Goal: Information Seeking & Learning: Learn about a topic

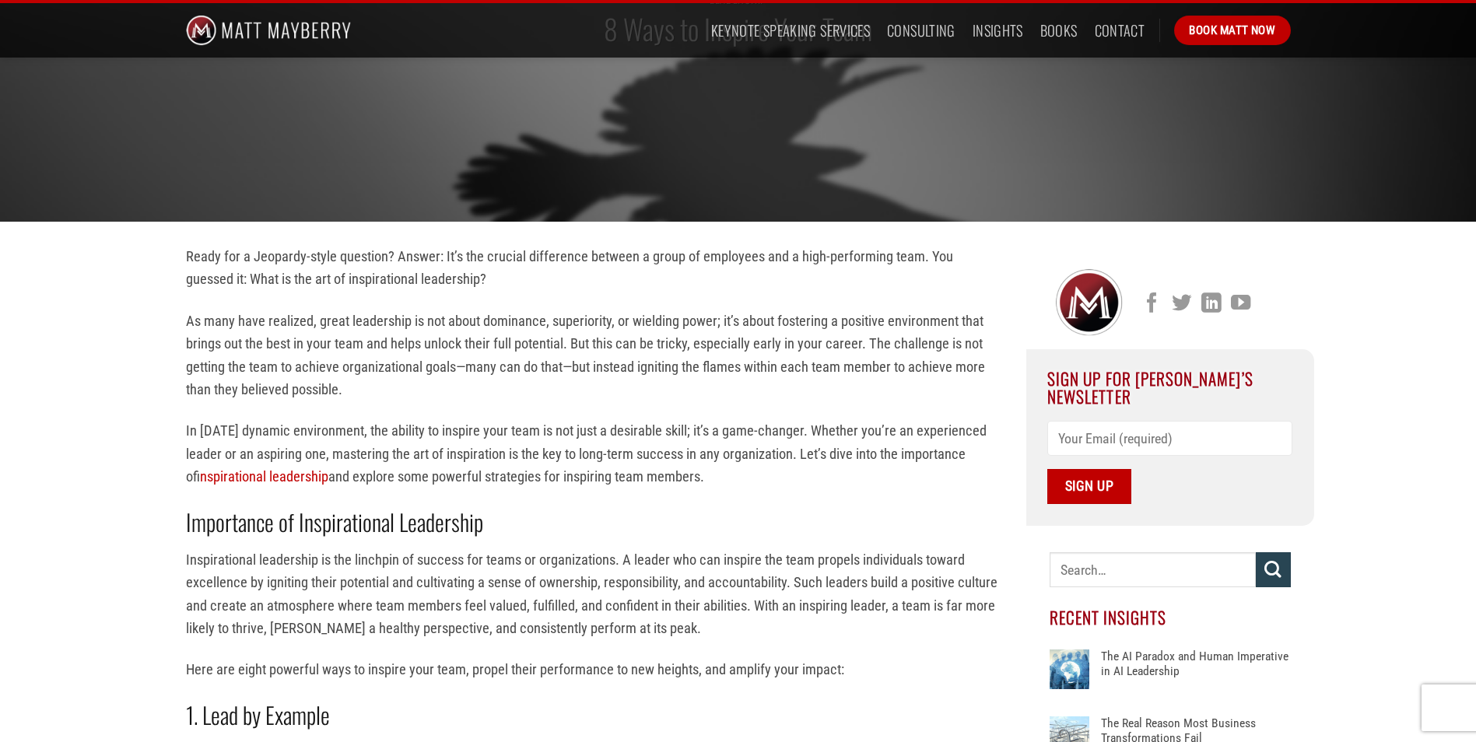
scroll to position [467, 0]
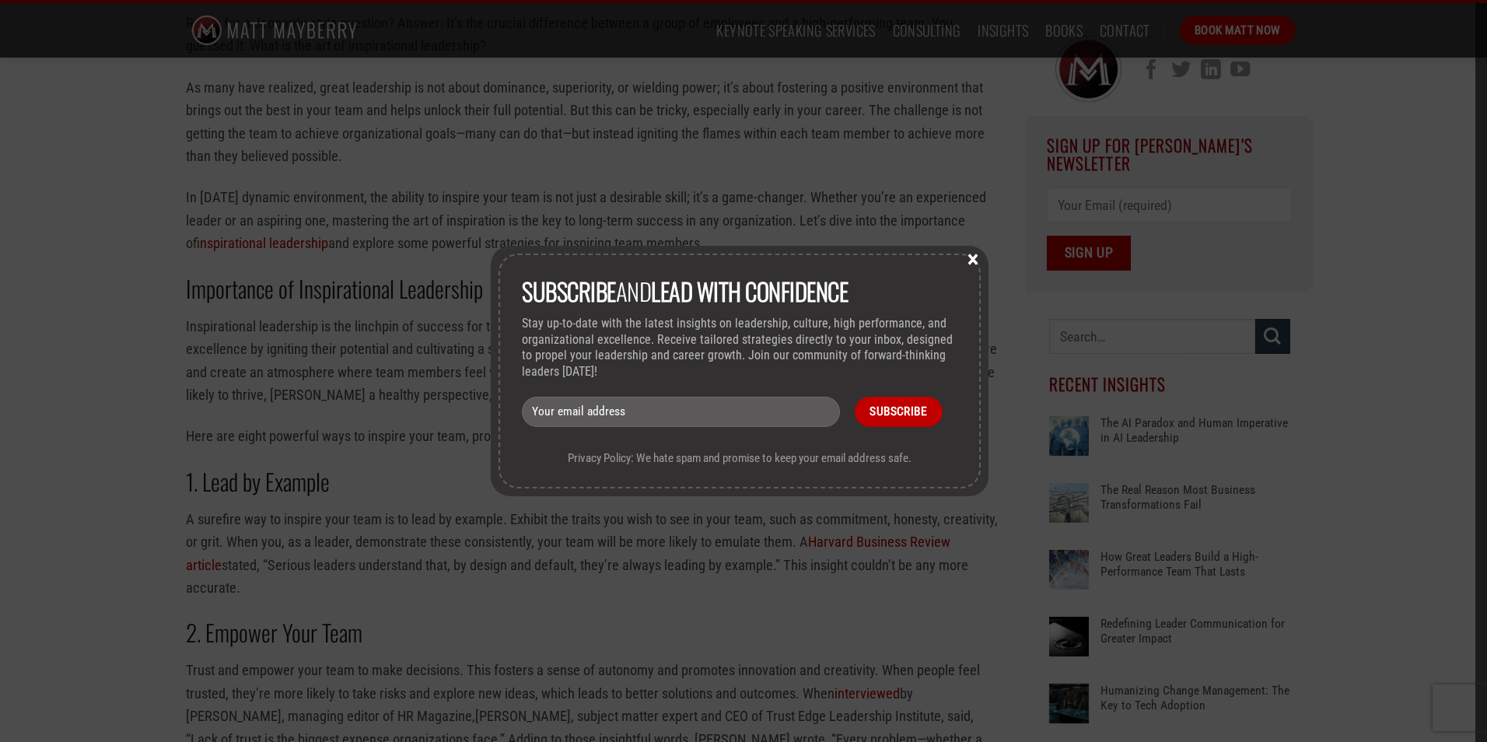
click at [976, 257] on button "×" at bounding box center [972, 258] width 23 height 14
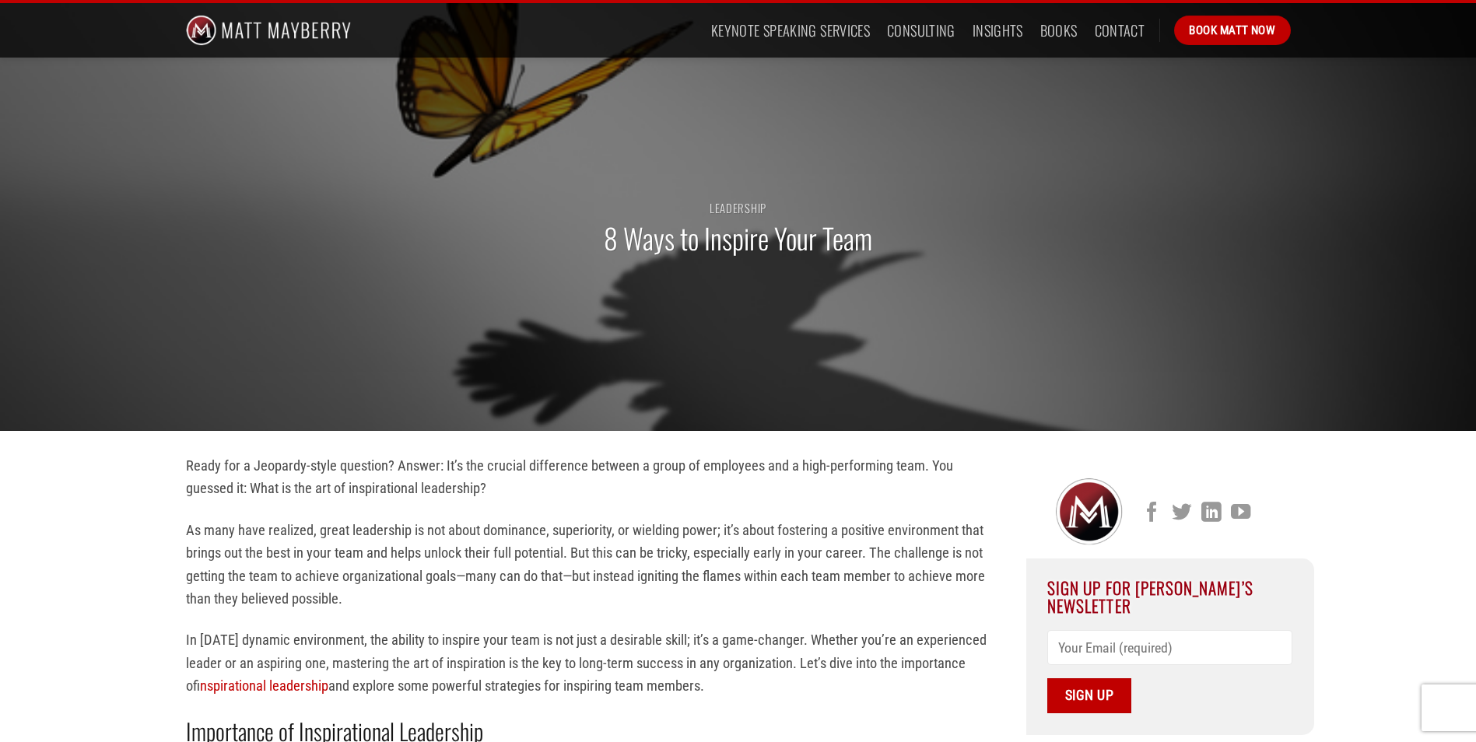
scroll to position [0, 0]
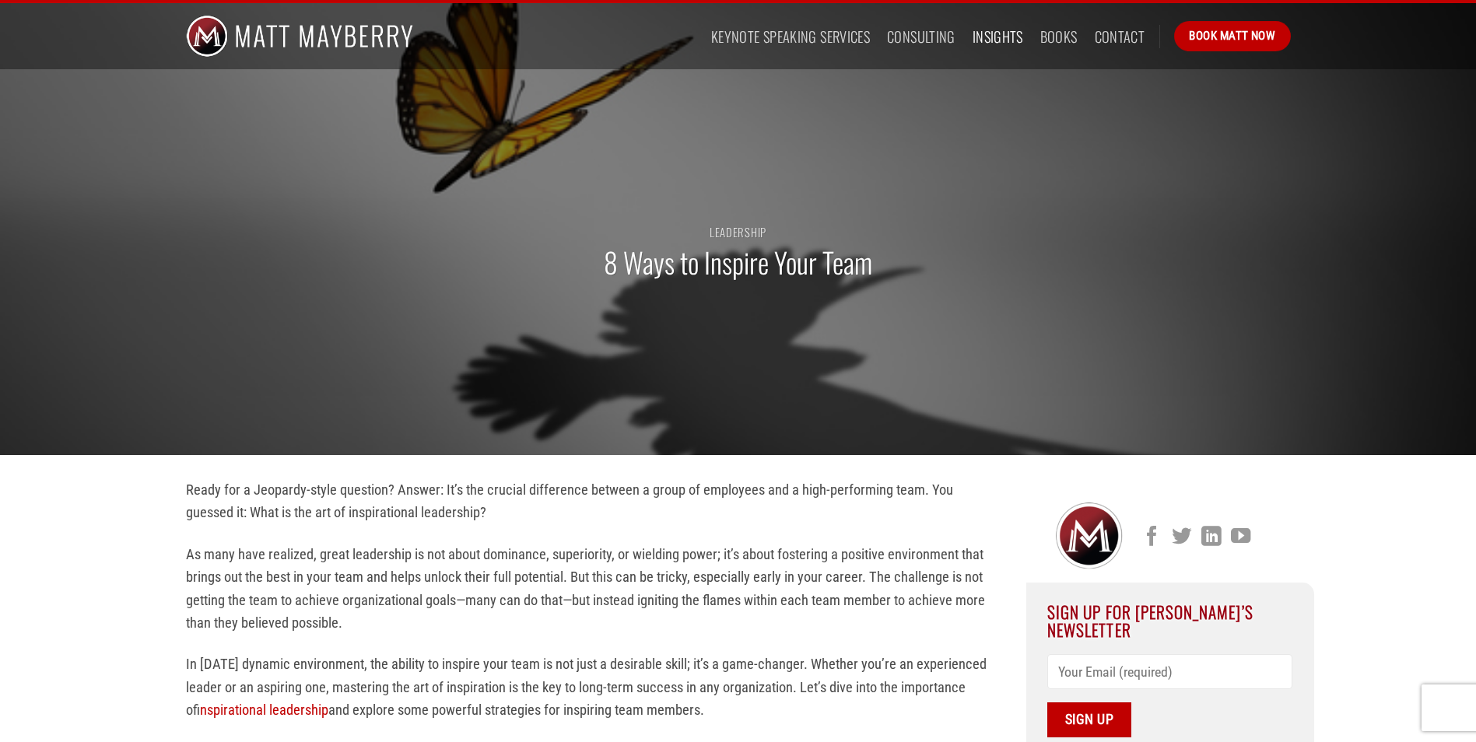
click at [1006, 30] on link "Insights" at bounding box center [997, 37] width 51 height 28
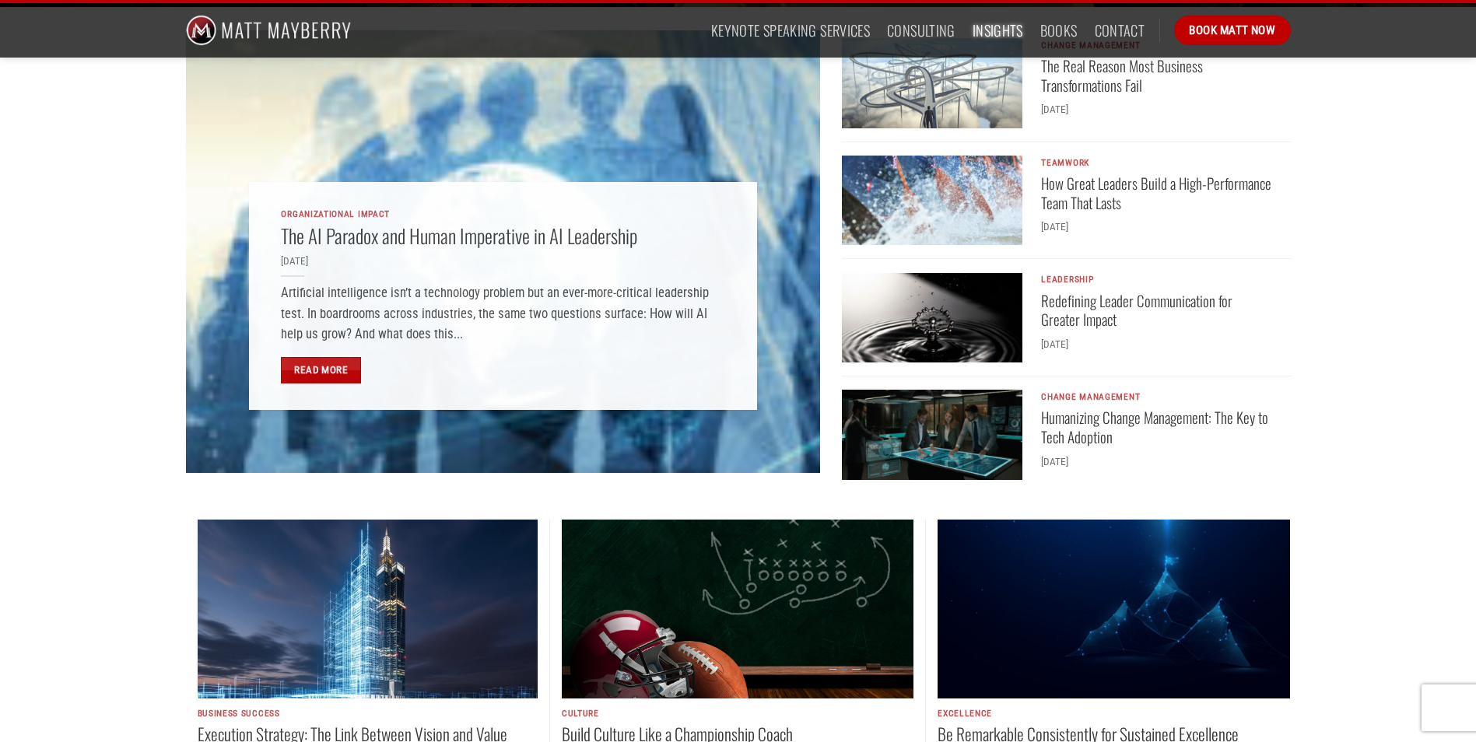
scroll to position [156, 0]
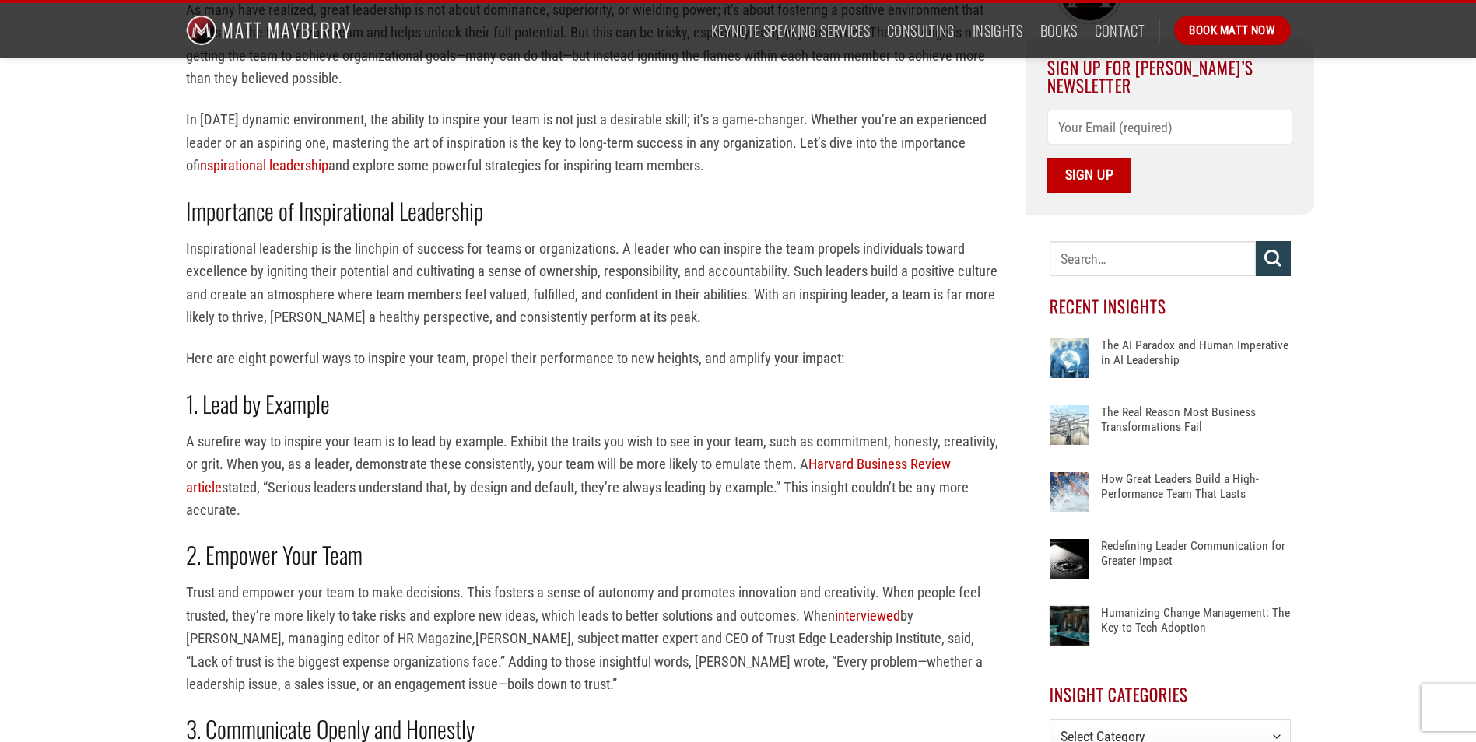
scroll to position [622, 0]
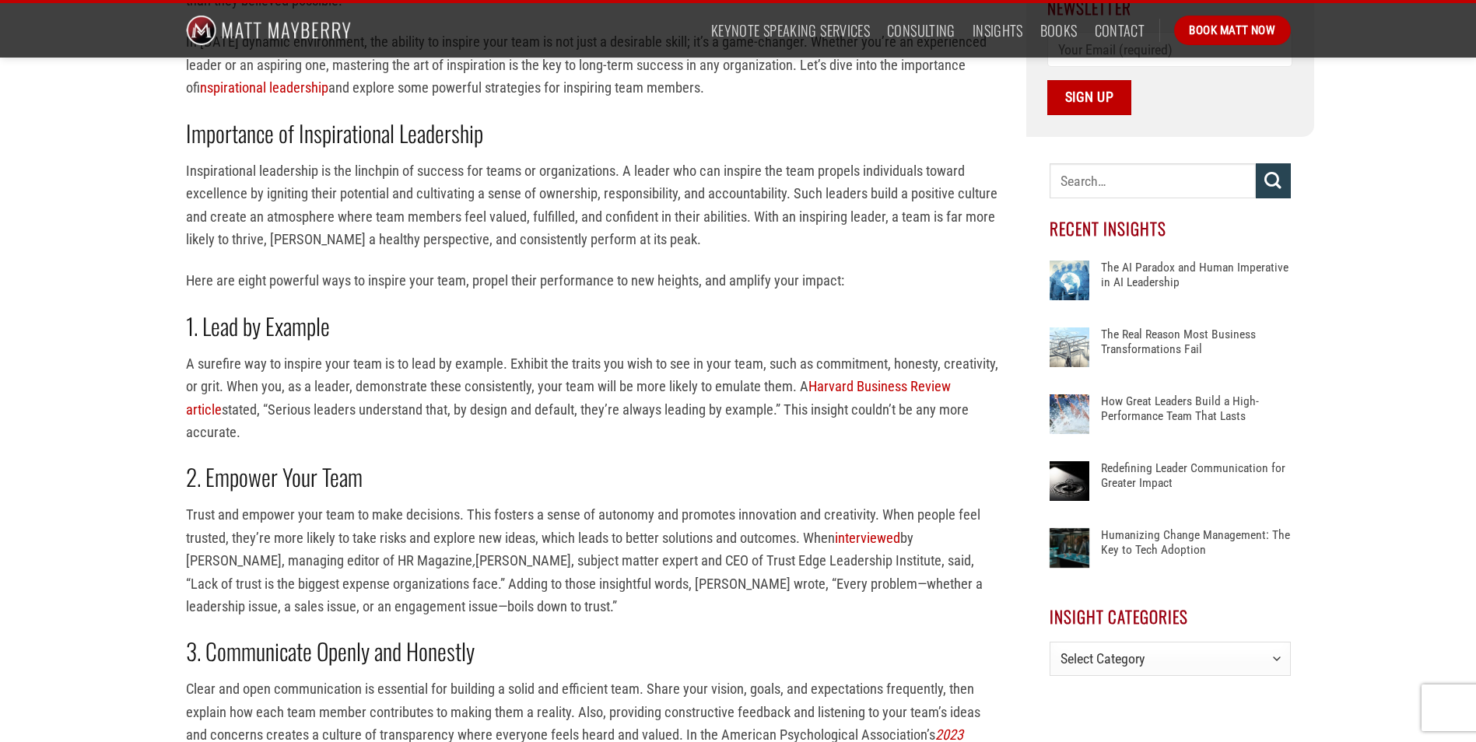
click at [642, 462] on h2 "2. Empower Your Team" at bounding box center [594, 477] width 817 height 30
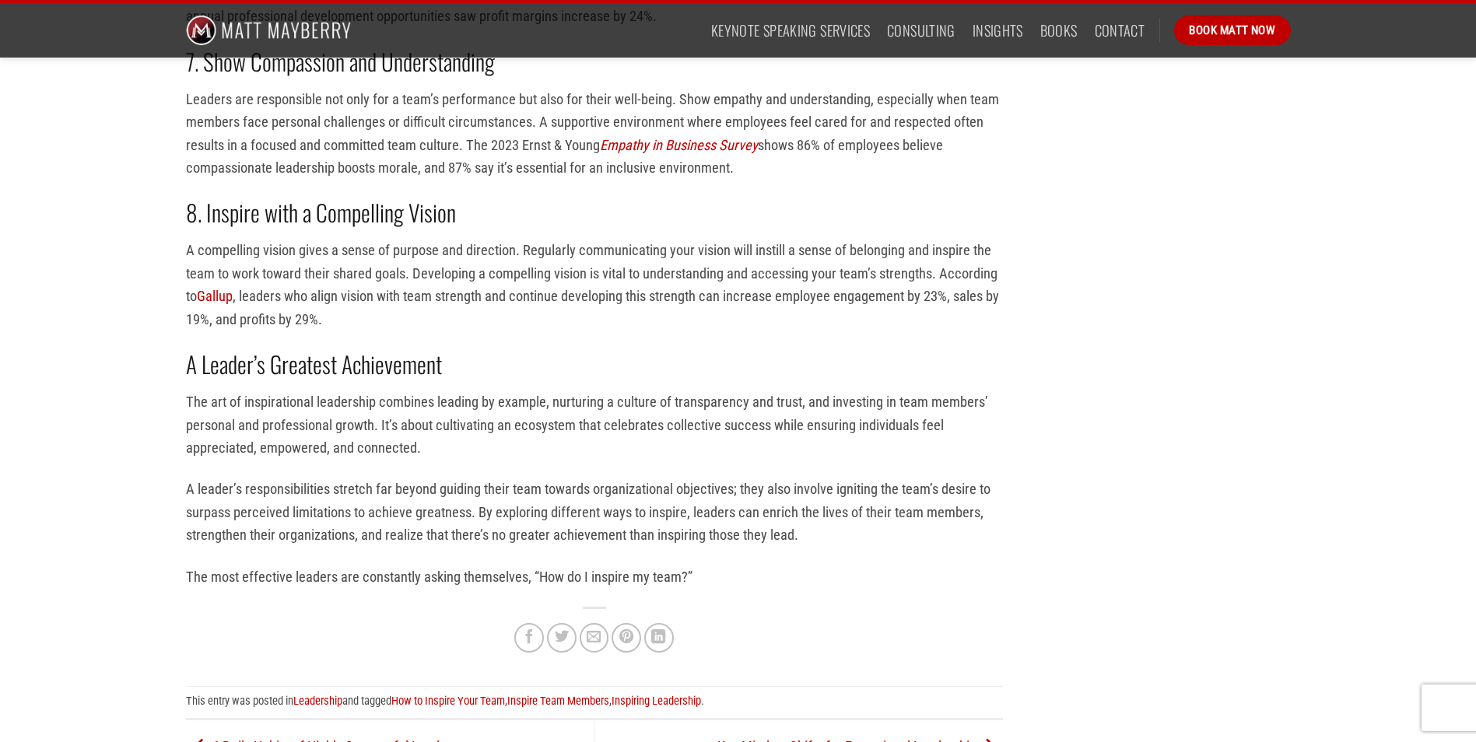
scroll to position [1867, 0]
